Goal: Check status: Check status

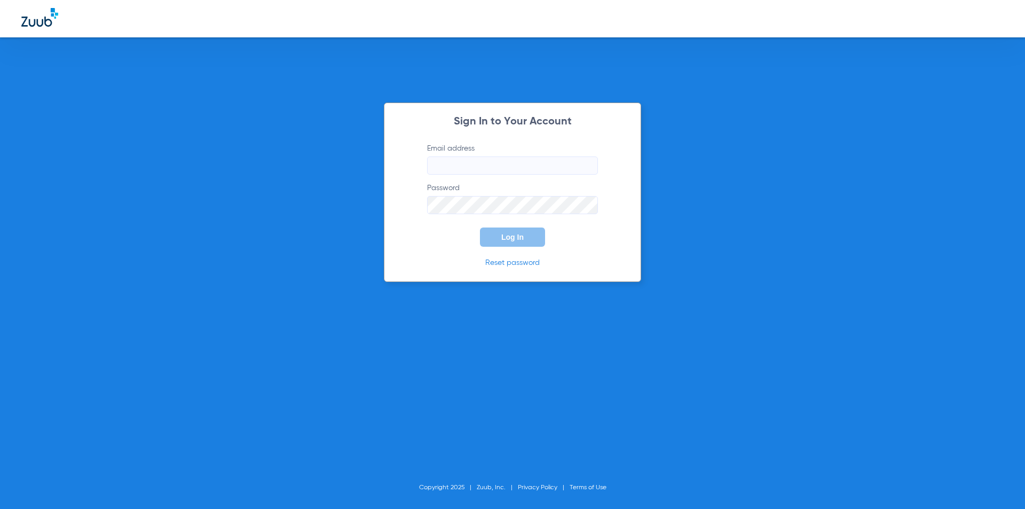
type input "[EMAIL_ADDRESS][DOMAIN_NAME]"
click at [517, 234] on span "Log In" at bounding box center [512, 237] width 22 height 9
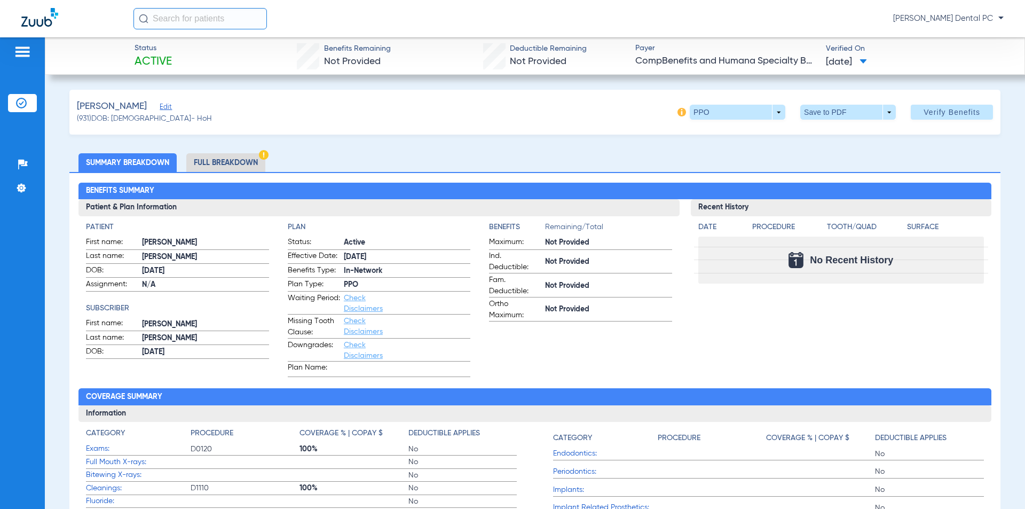
click at [245, 163] on li "Full Breakdown" at bounding box center [225, 162] width 79 height 19
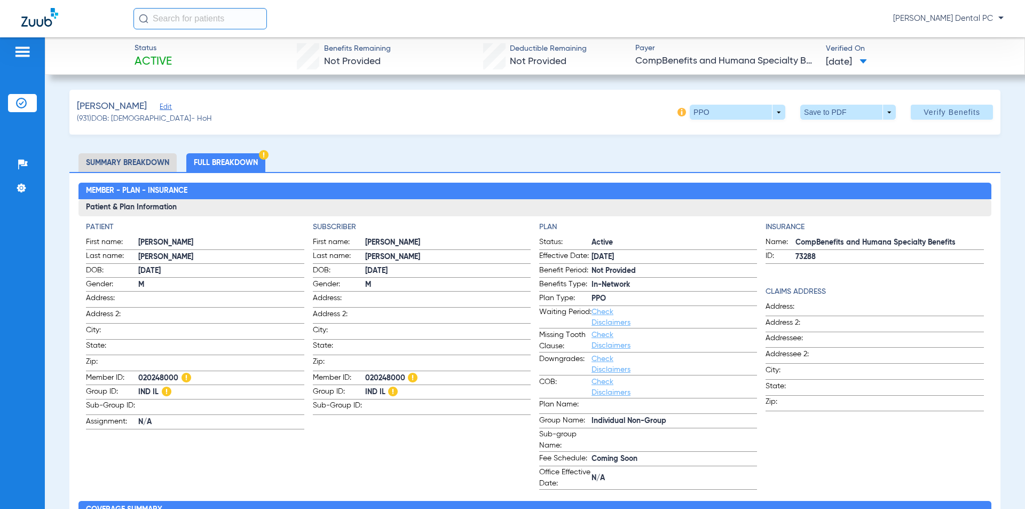
click at [867, 59] on span at bounding box center [862, 62] width 7 height 6
click at [876, 59] on div at bounding box center [512, 254] width 1025 height 509
click at [639, 74] on div "Status Active Benefits Remaining Not Provided Deductible Remaining Not Provided…" at bounding box center [535, 55] width 980 height 37
click at [638, 69] on app-payer-section "Payer CompBenefits and Humana Specialty Benefits" at bounding box center [725, 56] width 181 height 27
click at [638, 68] on app-payer-section "Payer CompBenefits and Humana Specialty Benefits" at bounding box center [725, 56] width 181 height 27
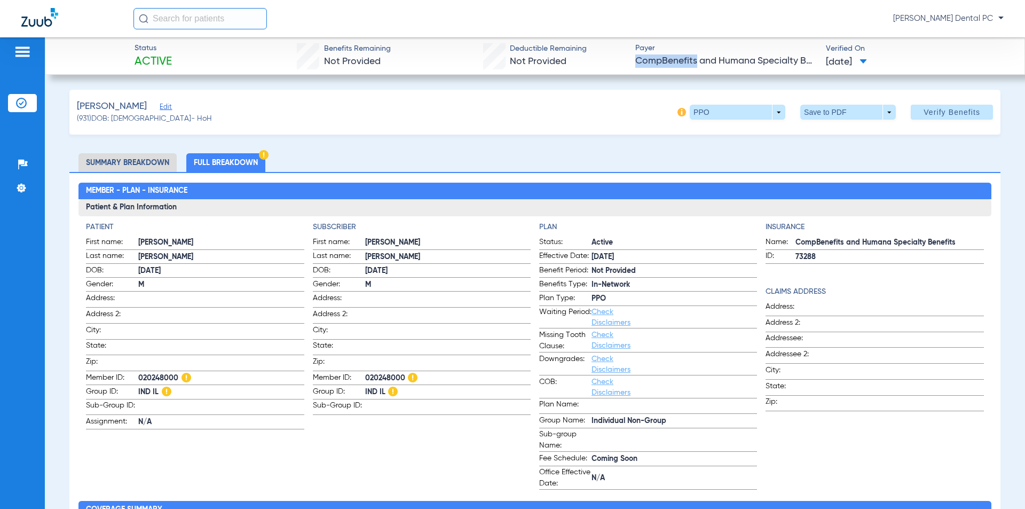
click at [638, 68] on app-payer-section "Payer CompBenefits and Humana Specialty Benefits" at bounding box center [725, 56] width 181 height 27
click at [169, 170] on li "Summary Breakdown" at bounding box center [127, 162] width 98 height 19
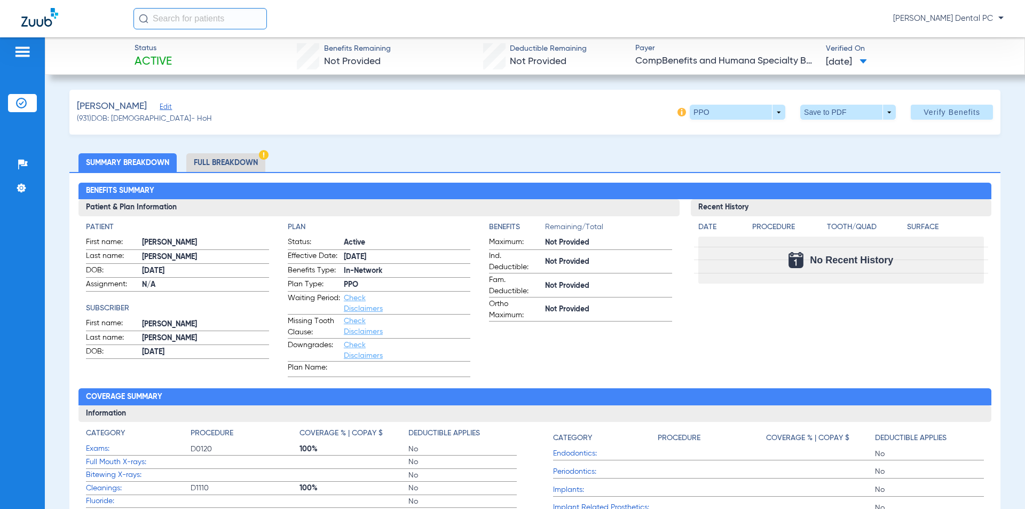
click at [175, 72] on div "Status Active Benefits Remaining Not Provided Deductible Remaining Not Provided…" at bounding box center [535, 55] width 980 height 37
